Goal: Communication & Community: Ask a question

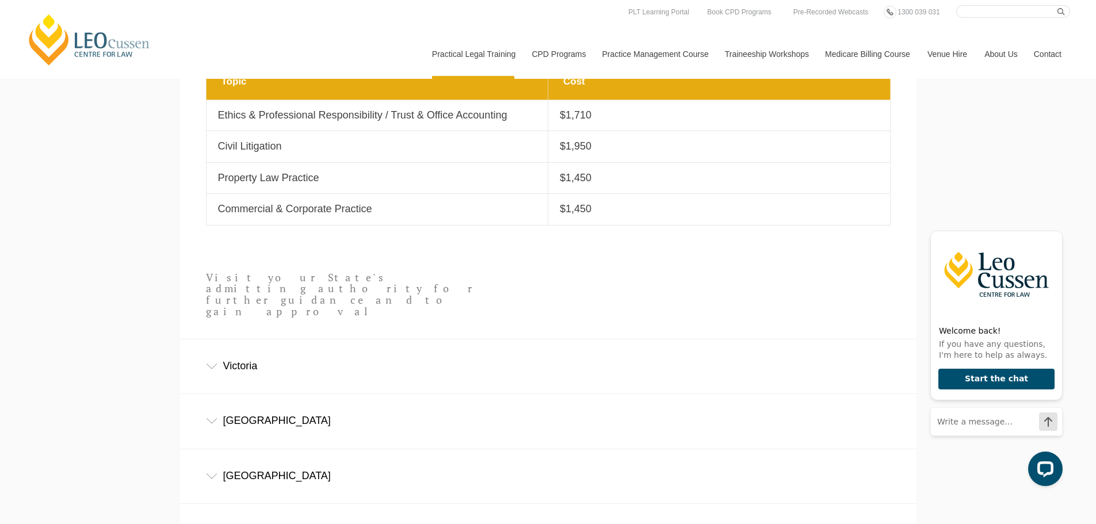
click at [1045, 49] on link "Contact" at bounding box center [1048, 53] width 45 height 49
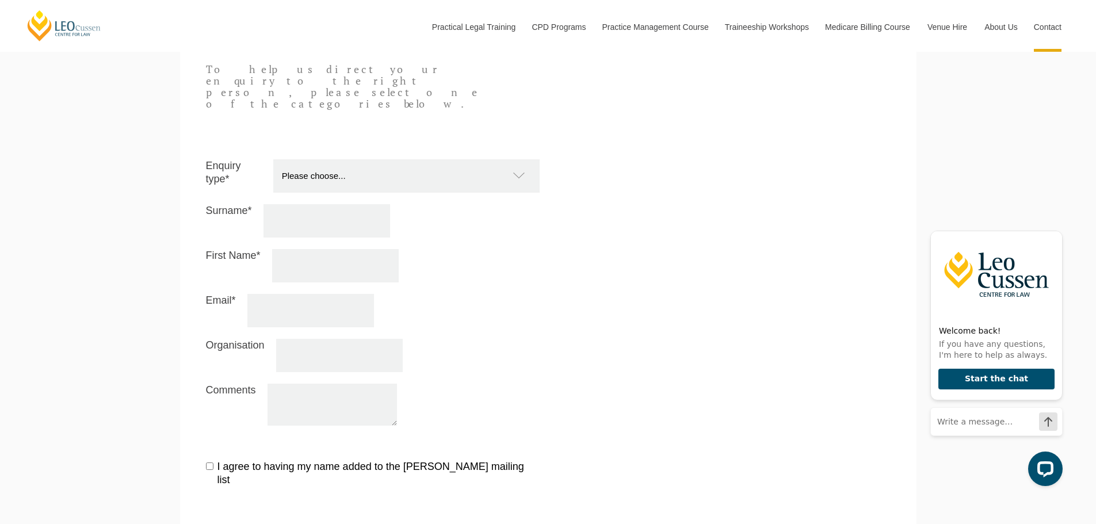
scroll to position [1094, 0]
click at [410, 161] on select "Please choose... Practical Training Course (Onsite and Online) Supervised Legal…" at bounding box center [412, 177] width 278 height 33
select select "PTC Onsite and Online"
click at [273, 161] on select "Please choose... Practical Training Course (Onsite and Online) Supervised Legal…" at bounding box center [412, 177] width 278 height 33
click at [341, 205] on input "Surname*" at bounding box center [327, 221] width 127 height 33
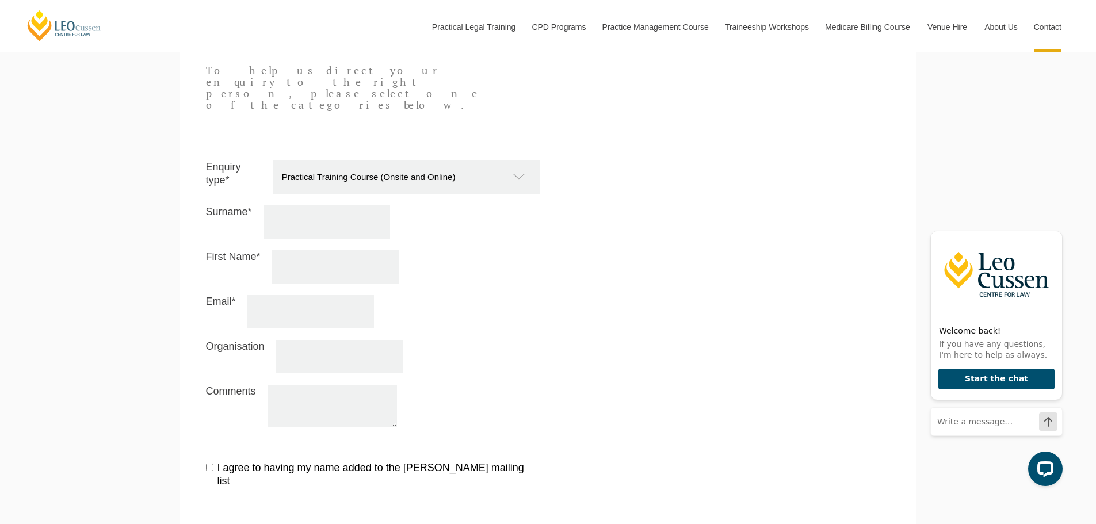
type input "Thayaparan"
type input "Preveena"
type input "preveena1@gmail.com"
click at [351, 340] on input "Organisation" at bounding box center [339, 356] width 127 height 33
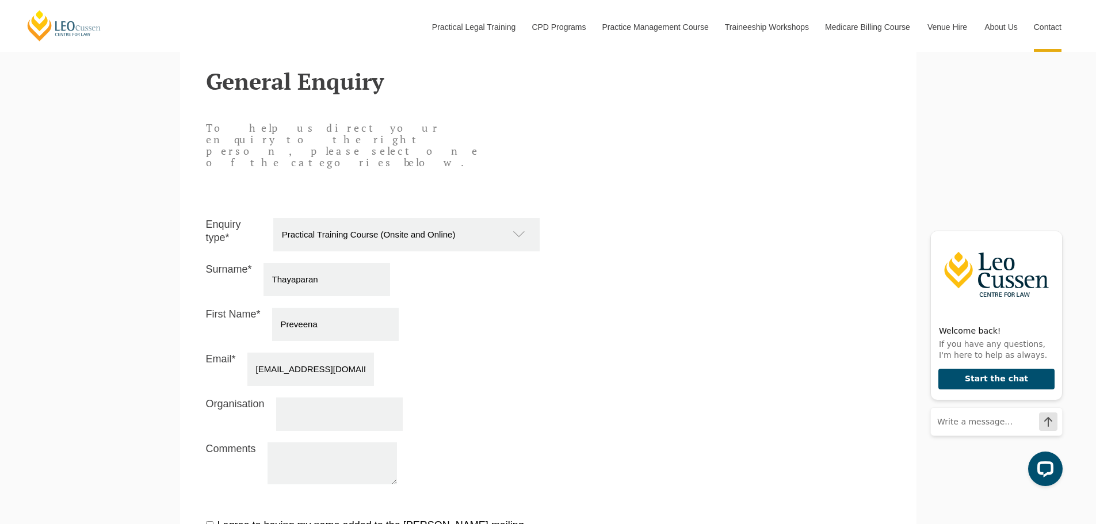
scroll to position [921, 0]
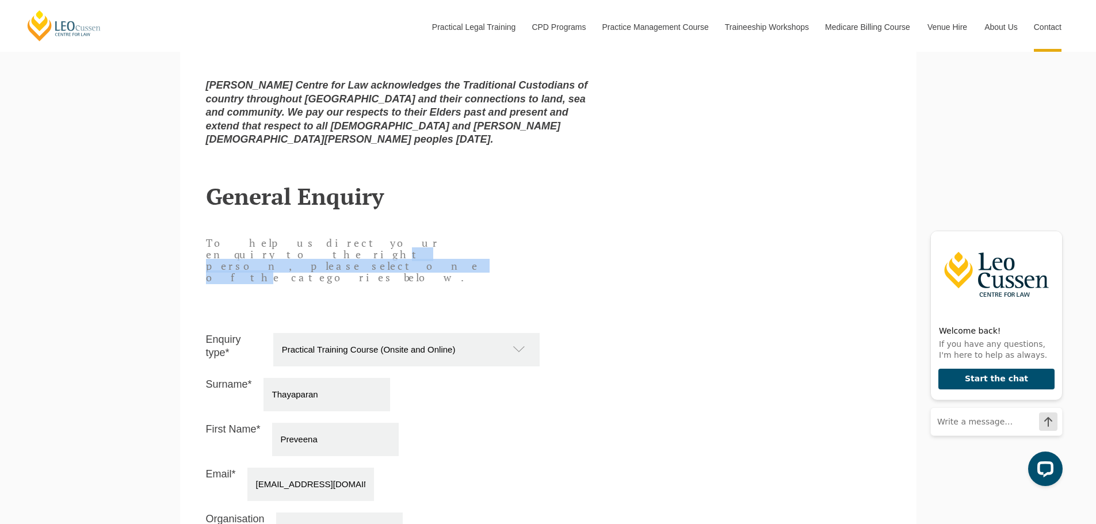
drag, startPoint x: 275, startPoint y: 242, endPoint x: 393, endPoint y: 236, distance: 118.7
click at [393, 238] on p "To help us direct your enquiry to the right person, please select one of the ca…" at bounding box center [343, 260] width 275 height 45
click at [410, 265] on div "To help us direct your enquiry to the right person, please select one of the ca…" at bounding box center [343, 268] width 292 height 72
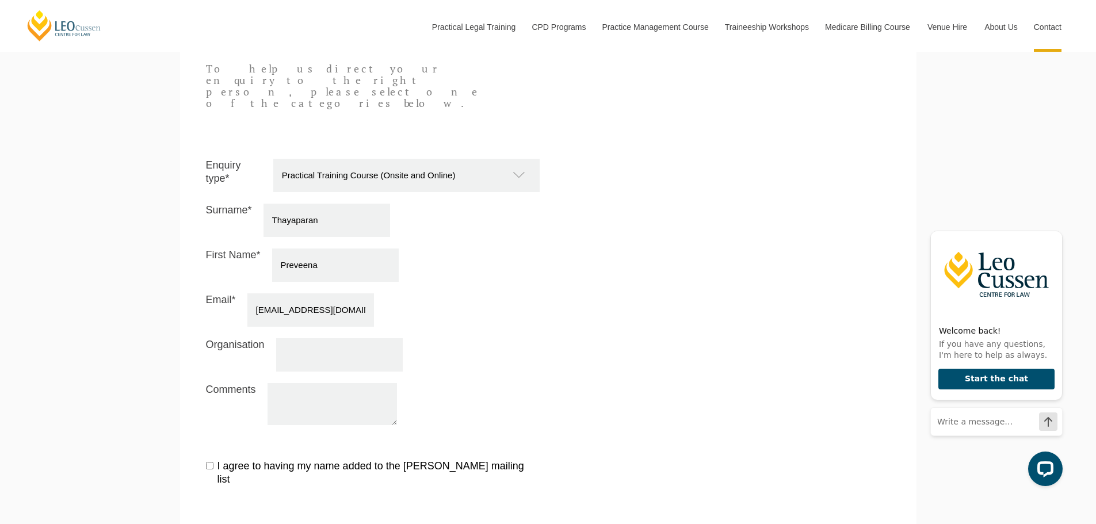
scroll to position [1151, 0]
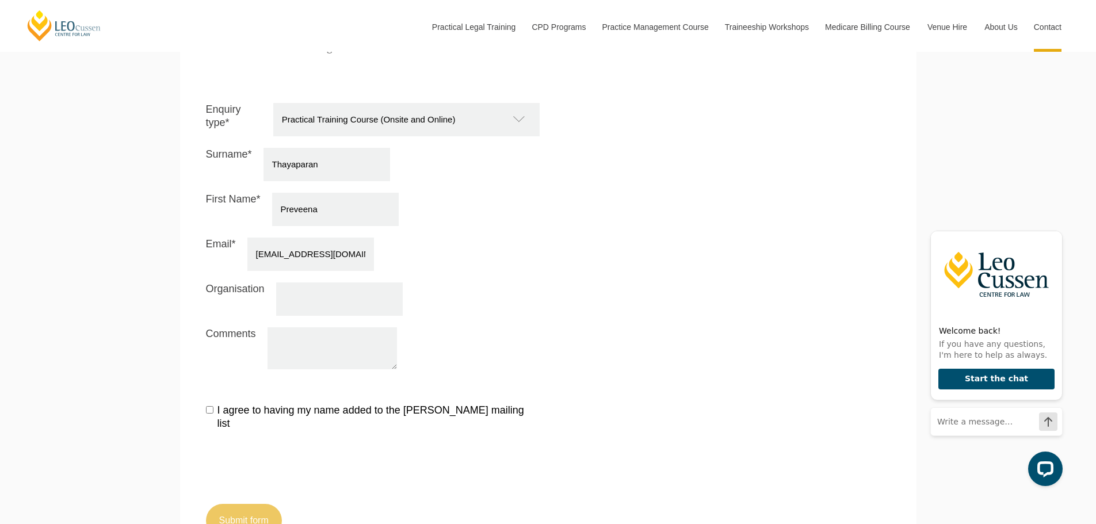
click at [302, 327] on textarea "Comments" at bounding box center [333, 348] width 130 height 42
paste textarea "I hope you're well. I’ve now completed all four units at Deakin and expect to r…"
type textarea "I hope you're well. I’ve now completed all four units at Deakin and expect to r…"
click at [207, 404] on label "I agree to having my name added to the Leo Cussen mailing list" at bounding box center [373, 417] width 334 height 27
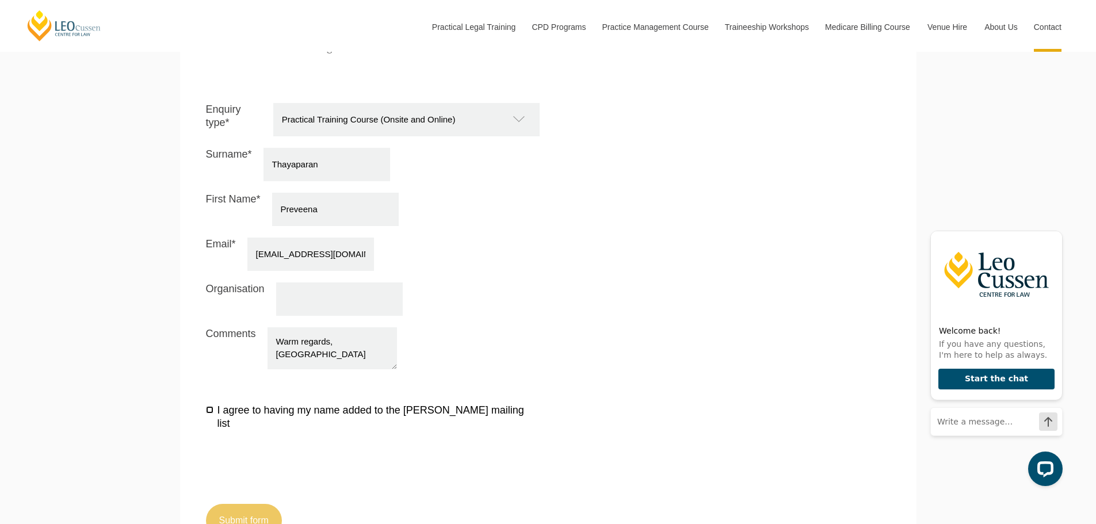
click at [207, 406] on input "I agree to having my name added to the Leo Cussen mailing list" at bounding box center [209, 409] width 7 height 7
click at [211, 406] on input "I agree to having my name added to the Leo Cussen mailing list" at bounding box center [209, 409] width 7 height 7
checkbox input "false"
click at [264, 504] on button "Submit form" at bounding box center [244, 520] width 76 height 33
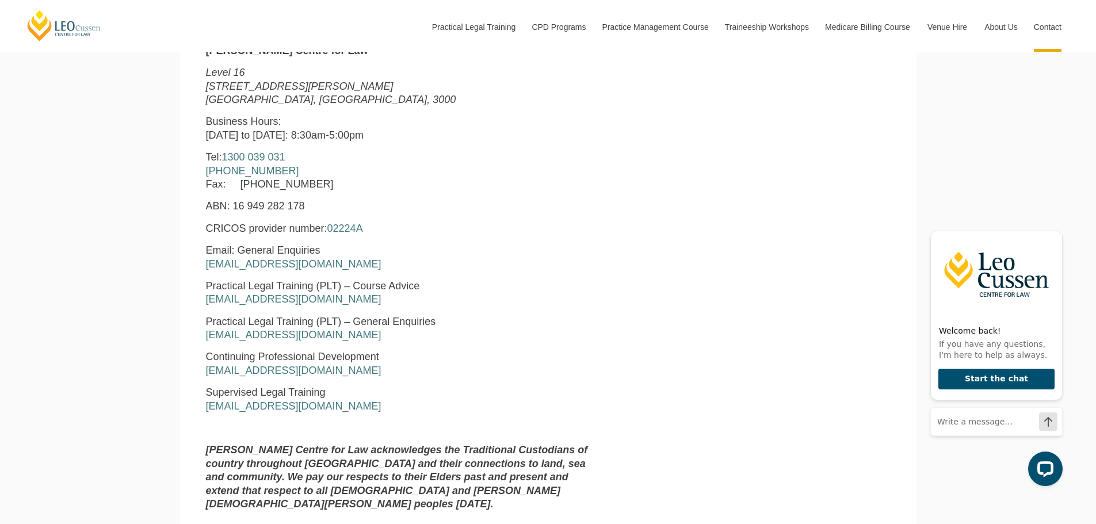
scroll to position [504, 0]
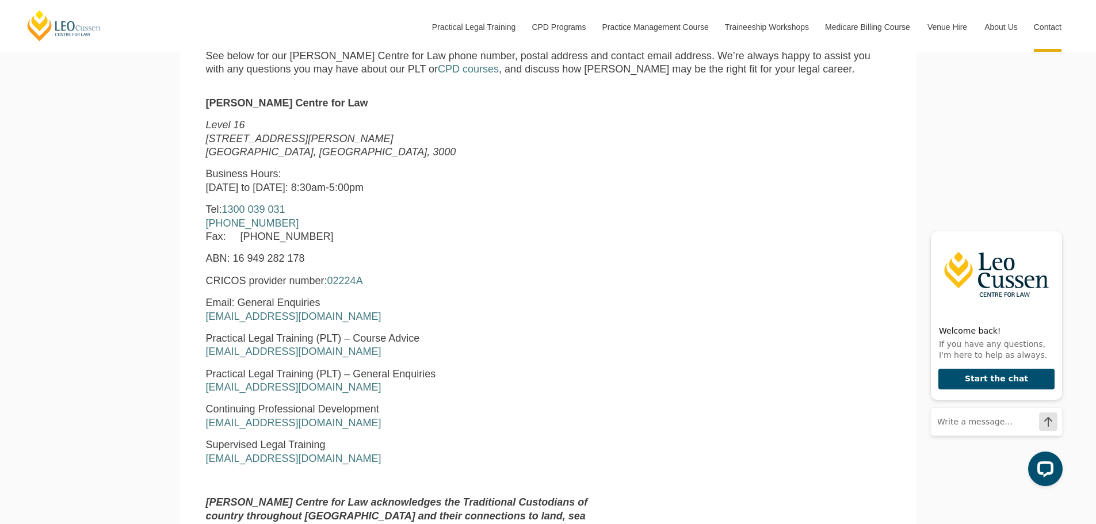
click at [352, 375] on span "Practical Legal Training (PLT) – General Enquiries" at bounding box center [321, 374] width 230 height 12
click at [353, 380] on span "Practical Legal Training (PLT) – General Enquiries" at bounding box center [321, 374] width 230 height 12
drag, startPoint x: 352, startPoint y: 391, endPoint x: 191, endPoint y: 390, distance: 161.2
click at [191, 390] on section "Leo Cussen Centre for Law Level 16 15 William Street Melbourne, Victoria, 3000 …" at bounding box center [548, 328] width 737 height 487
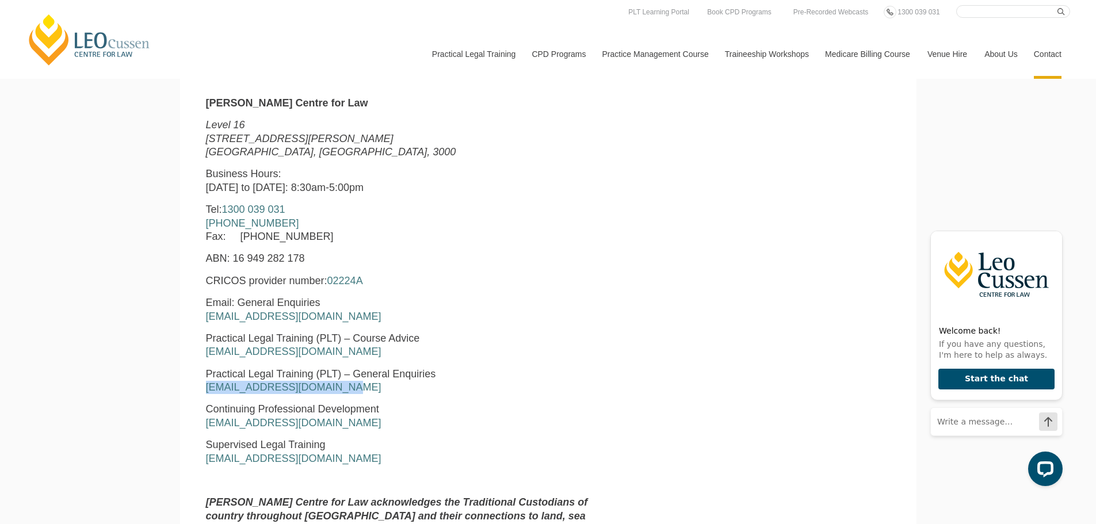
copy link "pltadmin@leocussen.edu.au"
